Goal: Use online tool/utility: Utilize a website feature to perform a specific function

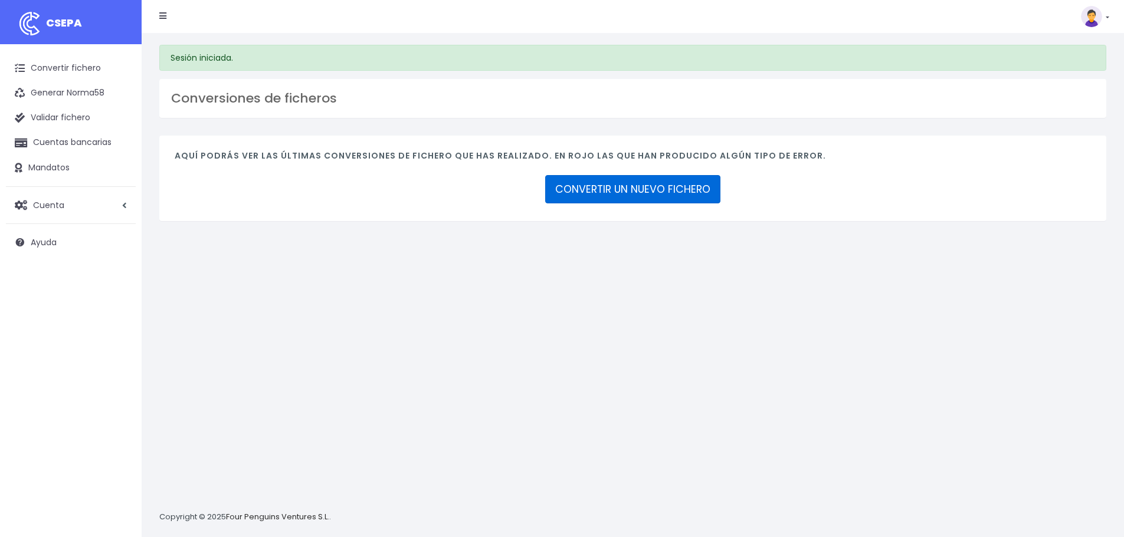
click at [663, 195] on link "CONVERTIR UN NUEVO FICHERO" at bounding box center [632, 189] width 175 height 28
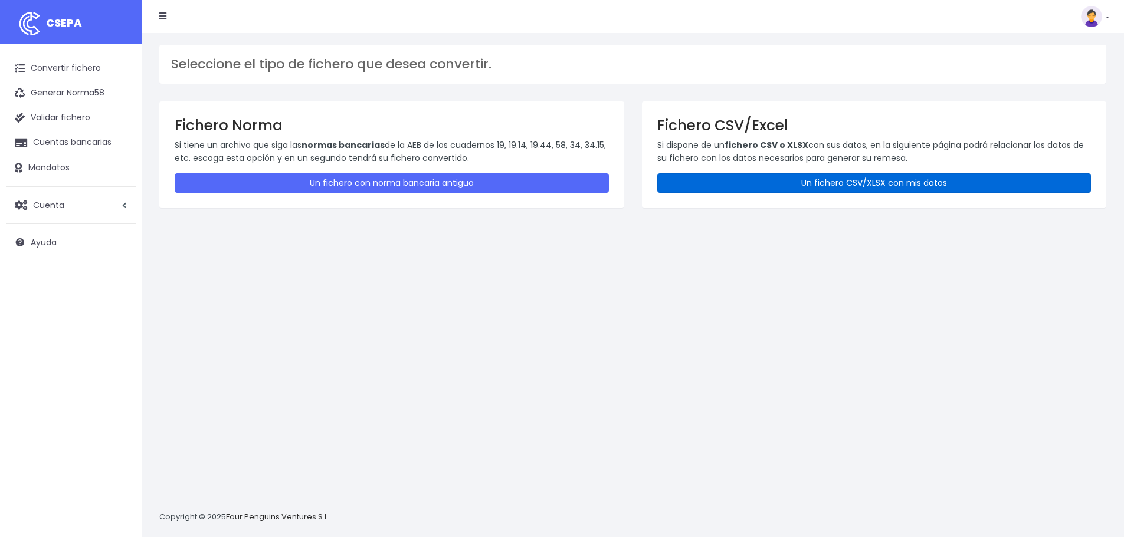
click at [838, 183] on link "Un fichero CSV/XLSX con mis datos" at bounding box center [874, 182] width 434 height 19
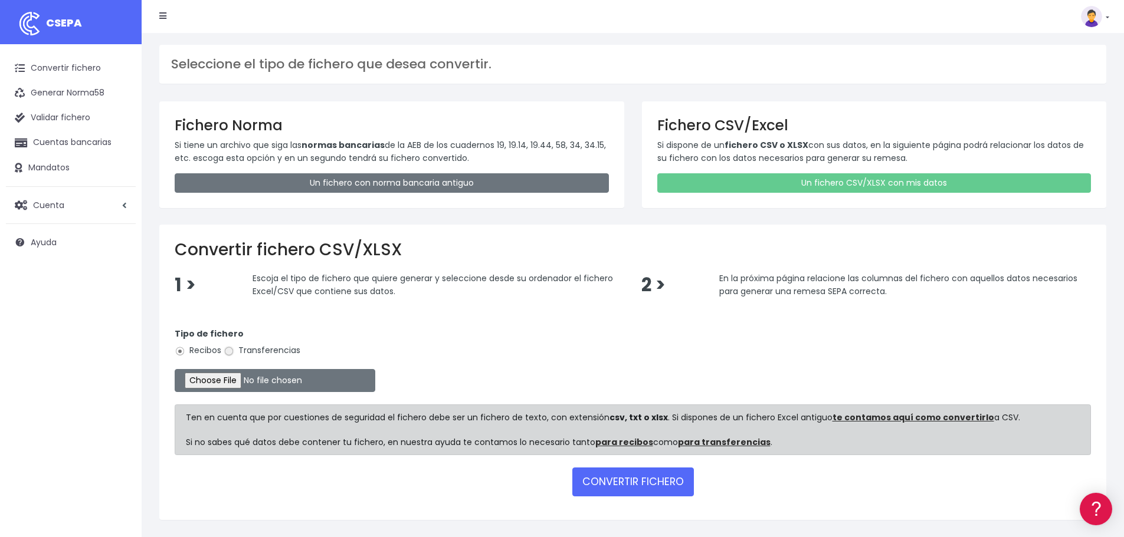
click at [227, 352] on input "Transferencias" at bounding box center [229, 351] width 11 height 11
radio input "true"
click at [235, 381] on input "file" at bounding box center [275, 380] width 201 height 23
type input "C:\fakepath\Fichero Banco C.OLIVAR 08-25.xlsx"
click at [663, 486] on button "CONVERTIR FICHERO" at bounding box center [633, 482] width 122 height 28
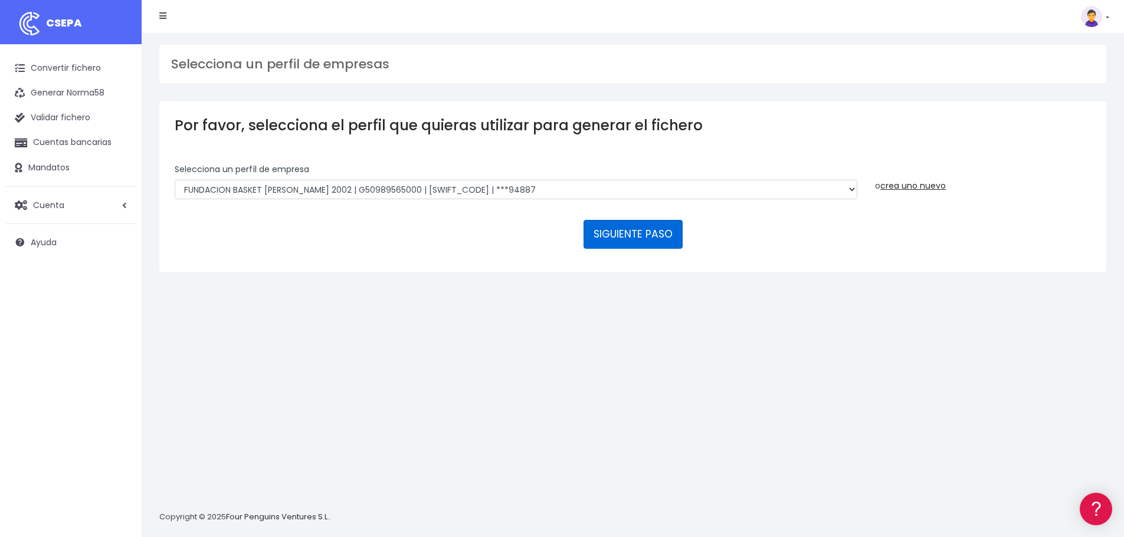
click at [611, 238] on button "SIGUIENTE PASO" at bounding box center [633, 234] width 99 height 28
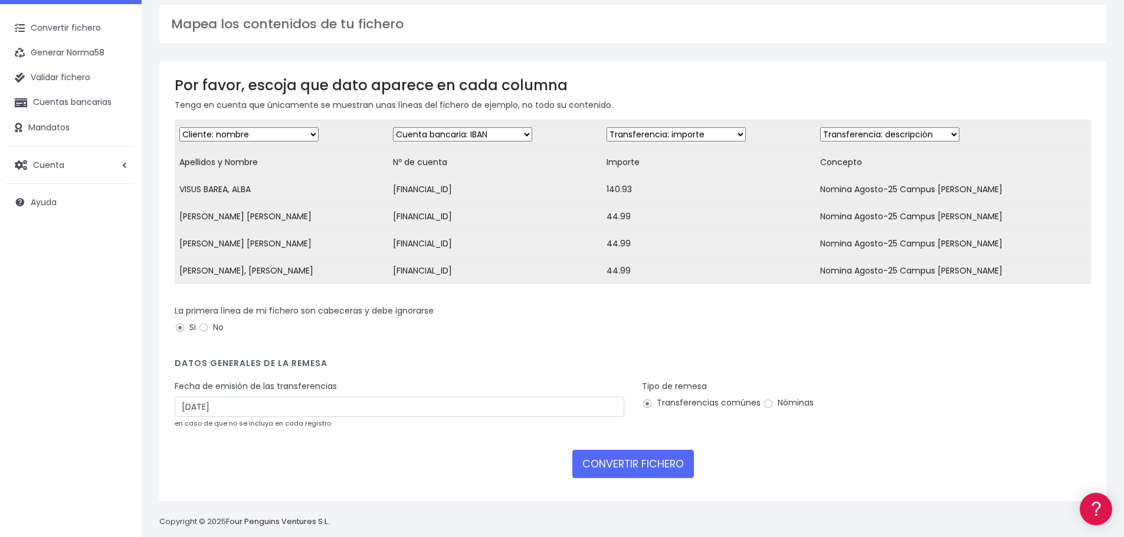
scroll to position [59, 0]
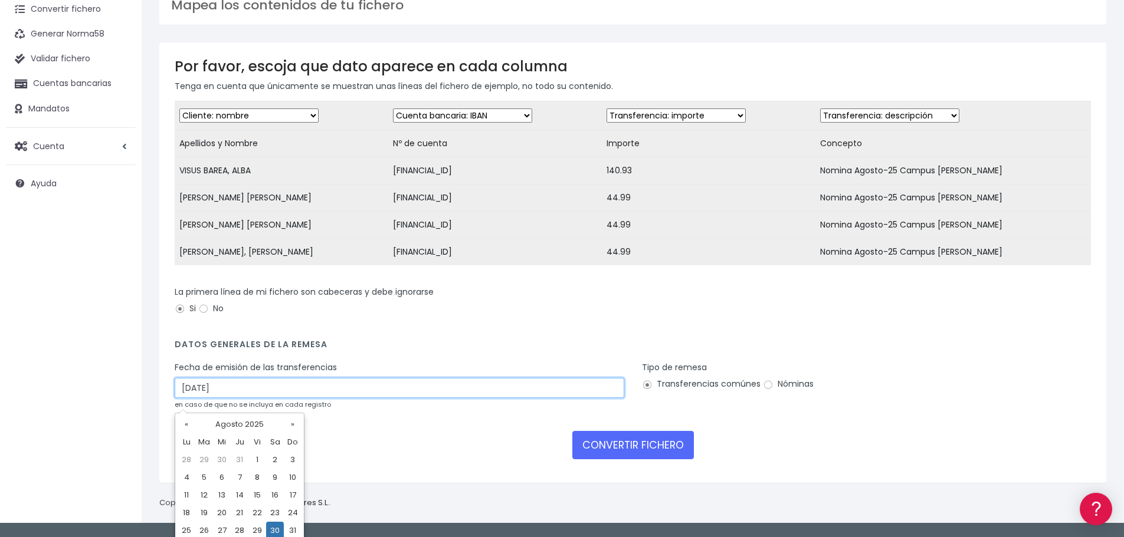
click at [260, 392] on input "30/08/2025" at bounding box center [400, 388] width 450 height 20
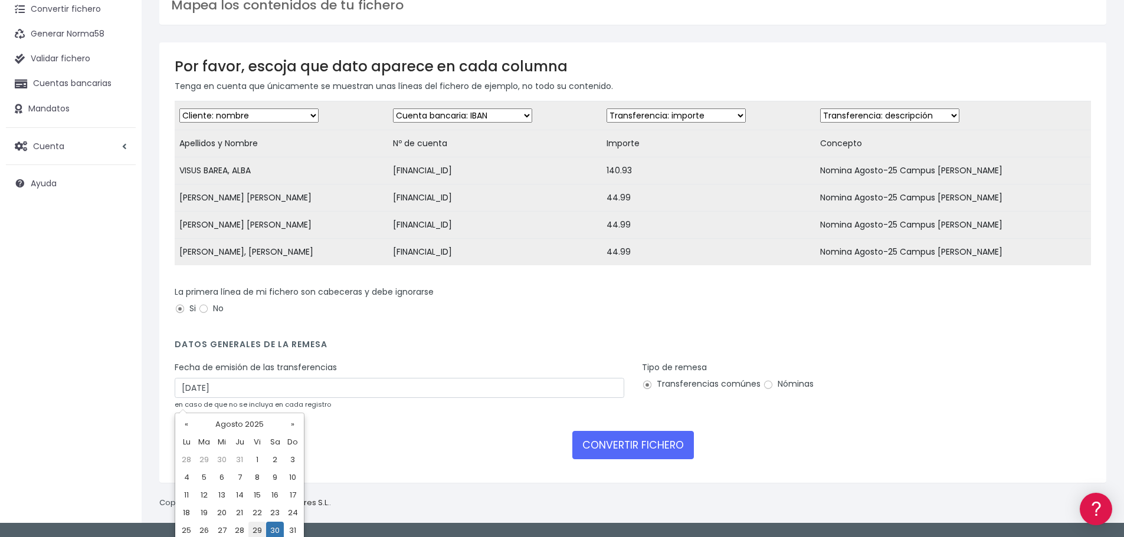
click at [257, 525] on td "29" at bounding box center [257, 531] width 18 height 18
type input "29/08/2025"
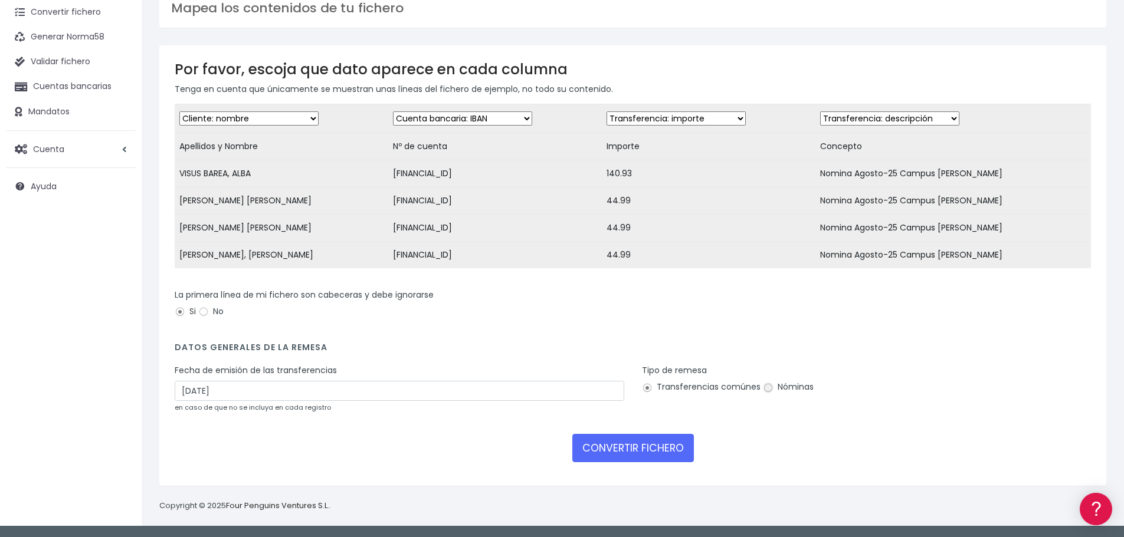
drag, startPoint x: 763, startPoint y: 392, endPoint x: 815, endPoint y: 414, distance: 56.6
click at [763, 392] on input "Nóminas" at bounding box center [768, 388] width 11 height 11
radio input "true"
click at [596, 460] on button "CONVERTIR FICHERO" at bounding box center [633, 448] width 122 height 28
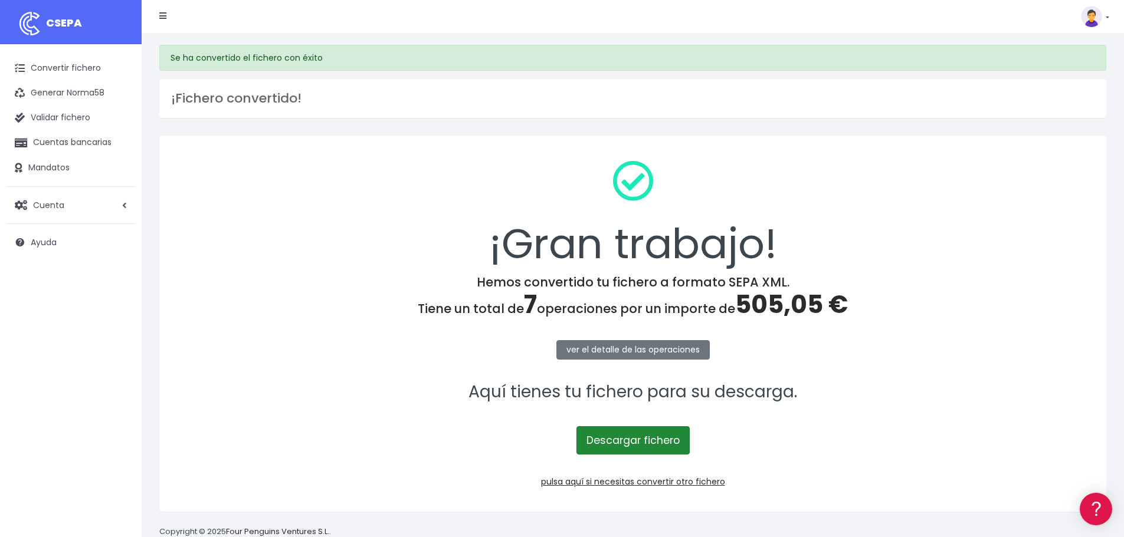
click at [637, 442] on link "Descargar fichero" at bounding box center [632, 441] width 113 height 28
